Goal: Task Accomplishment & Management: Complete application form

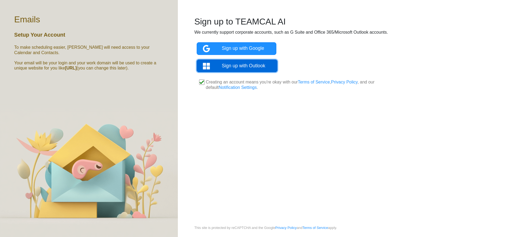
click at [246, 68] on link "Sign up with Outlook" at bounding box center [237, 65] width 81 height 13
